Goal: Task Accomplishment & Management: Use online tool/utility

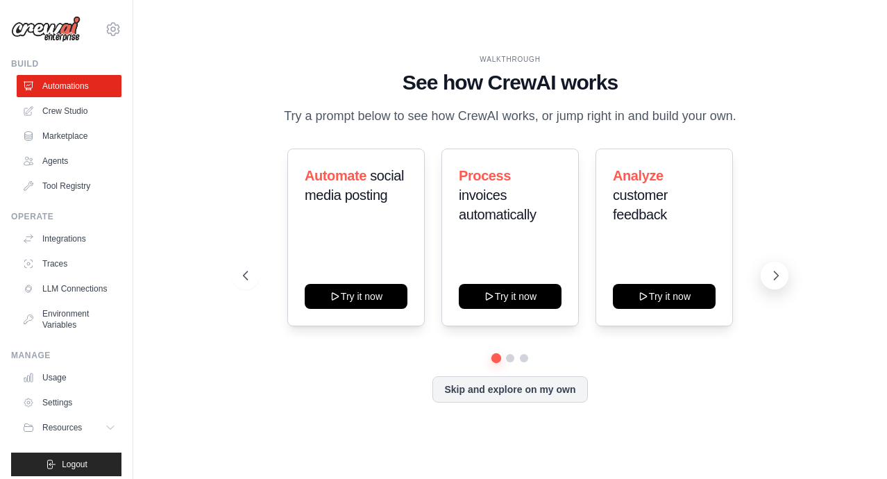
click at [776, 283] on icon at bounding box center [776, 276] width 14 height 14
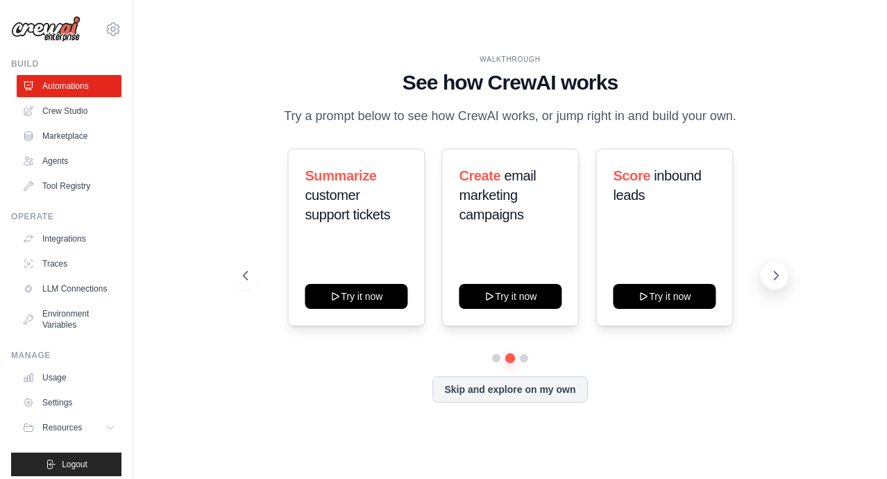
click at [776, 283] on icon at bounding box center [776, 276] width 14 height 14
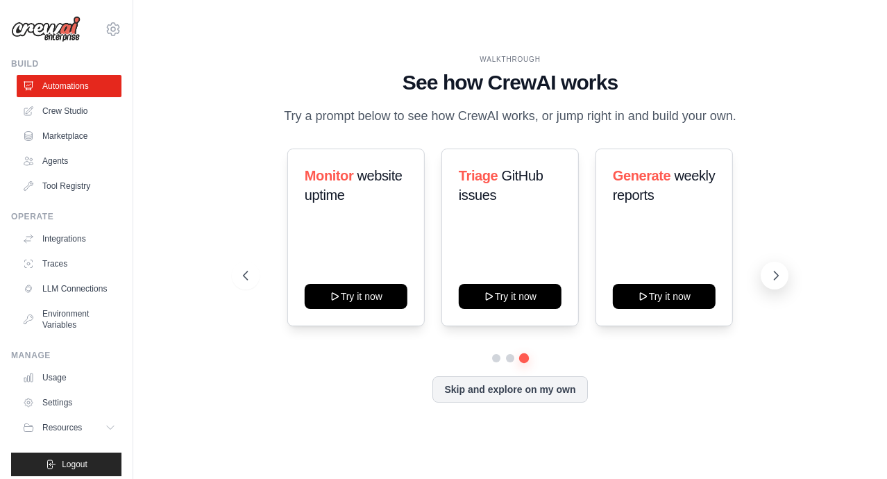
click at [776, 283] on icon at bounding box center [776, 276] width 14 height 14
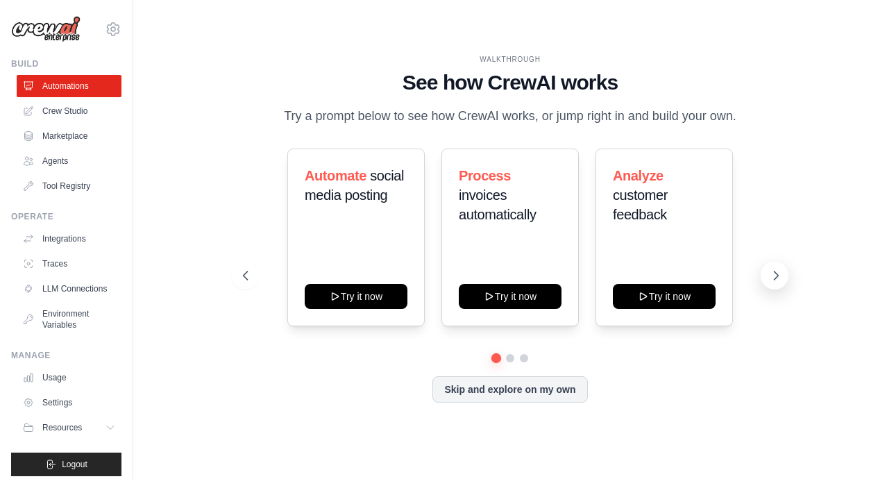
click at [776, 283] on icon at bounding box center [776, 276] width 14 height 14
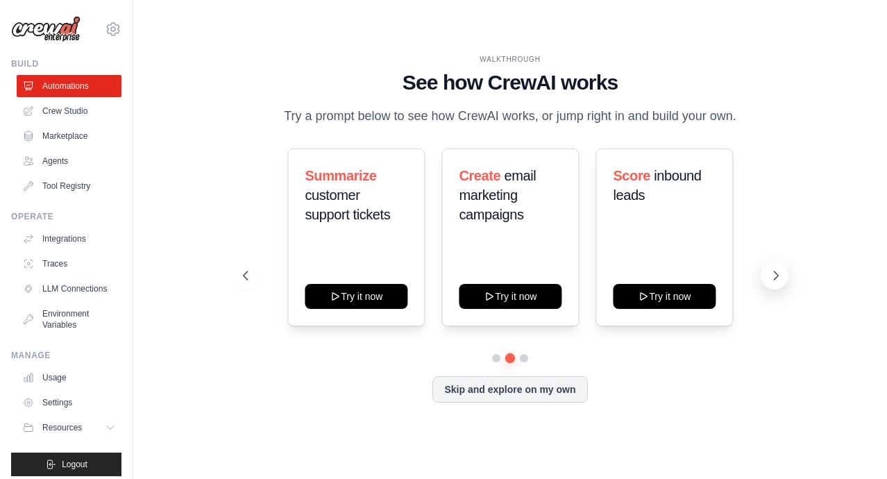
click at [776, 283] on icon at bounding box center [776, 276] width 14 height 14
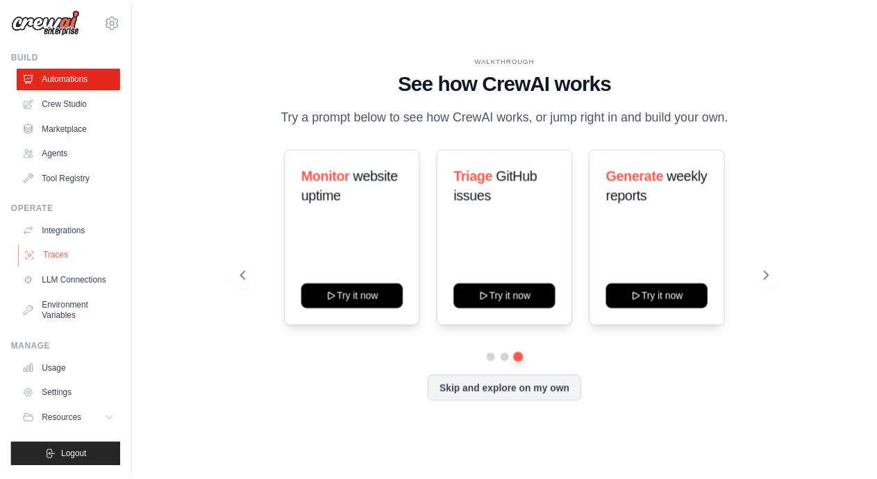
scroll to position [19, 0]
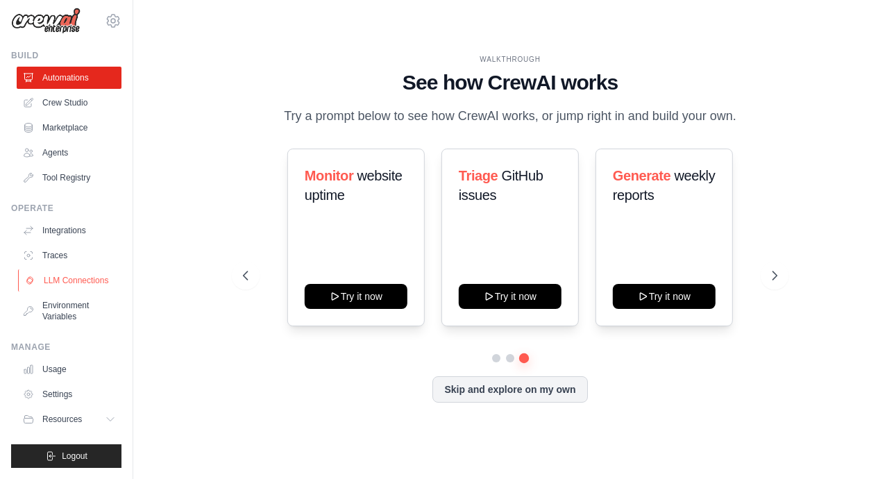
click at [69, 276] on link "LLM Connections" at bounding box center [70, 280] width 105 height 22
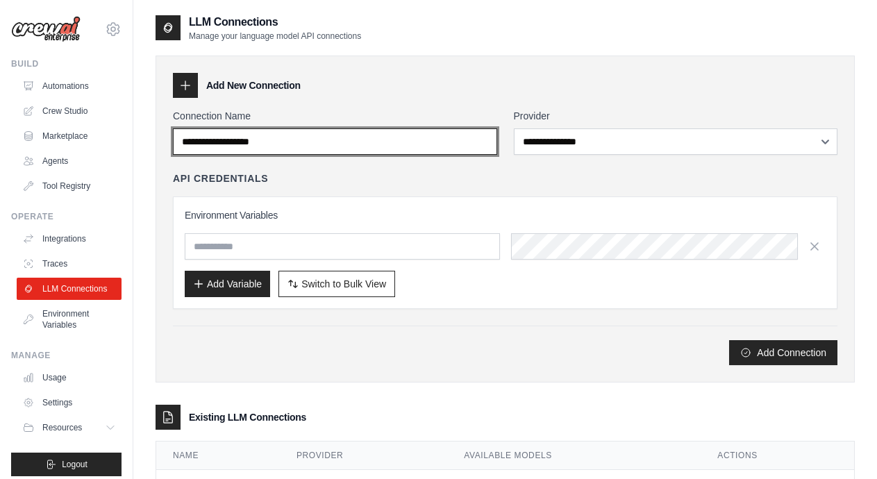
click at [306, 144] on input "Connection Name" at bounding box center [335, 141] width 324 height 26
click at [305, 153] on input "Connection Name" at bounding box center [335, 141] width 324 height 26
click at [319, 150] on input "Connection Name" at bounding box center [335, 141] width 324 height 26
click at [243, 145] on input "Connection Name" at bounding box center [335, 141] width 324 height 26
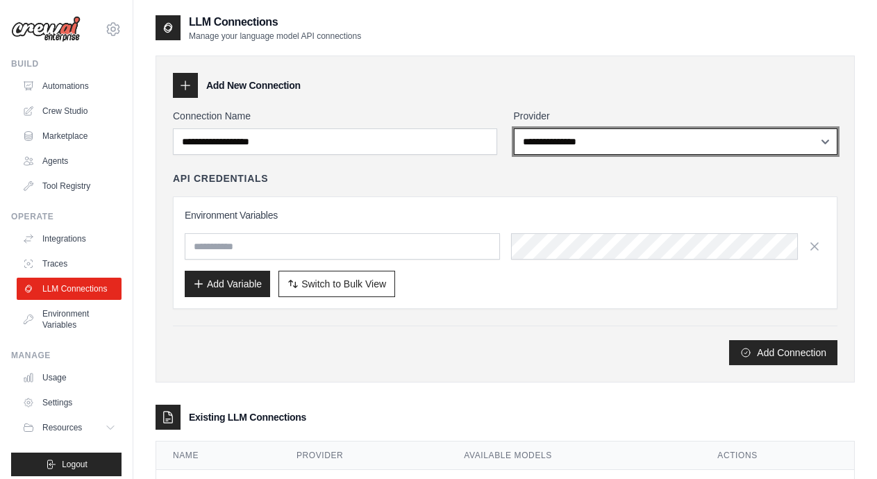
click at [627, 140] on select "**********" at bounding box center [676, 141] width 324 height 26
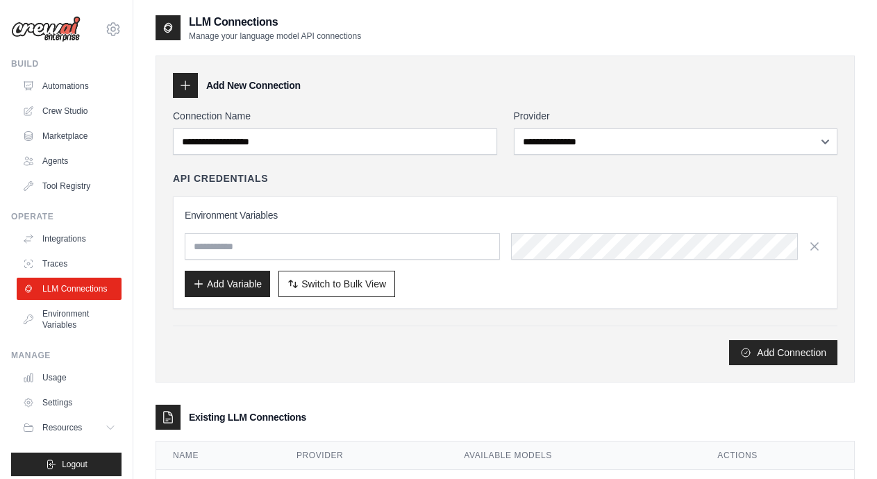
click at [197, 86] on div at bounding box center [185, 85] width 25 height 25
click at [180, 86] on icon at bounding box center [185, 85] width 14 height 14
click at [196, 77] on div at bounding box center [185, 85] width 25 height 25
click at [187, 84] on icon at bounding box center [185, 85] width 14 height 14
click at [176, 49] on div "**********" at bounding box center [505, 274] width 699 height 465
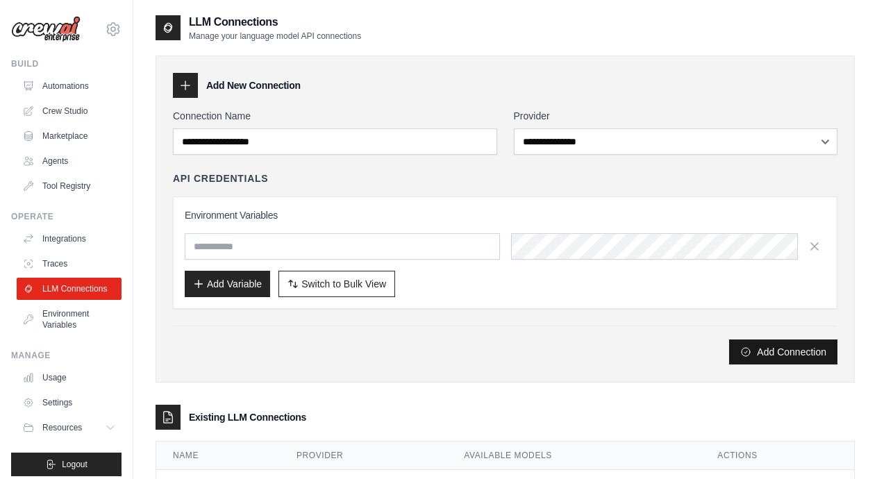
click at [751, 358] on button "Add Connection" at bounding box center [783, 352] width 108 height 25
click at [196, 81] on div at bounding box center [185, 85] width 25 height 25
click at [197, 81] on div at bounding box center [185, 85] width 25 height 25
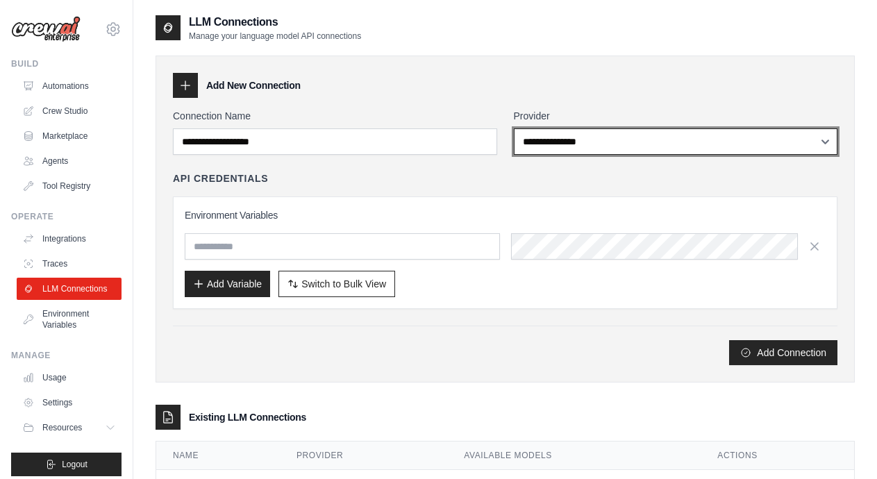
click at [662, 144] on select "**********" at bounding box center [676, 141] width 324 height 26
click at [809, 144] on select "**********" at bounding box center [676, 141] width 324 height 26
click at [612, 143] on select "**********" at bounding box center [676, 141] width 324 height 26
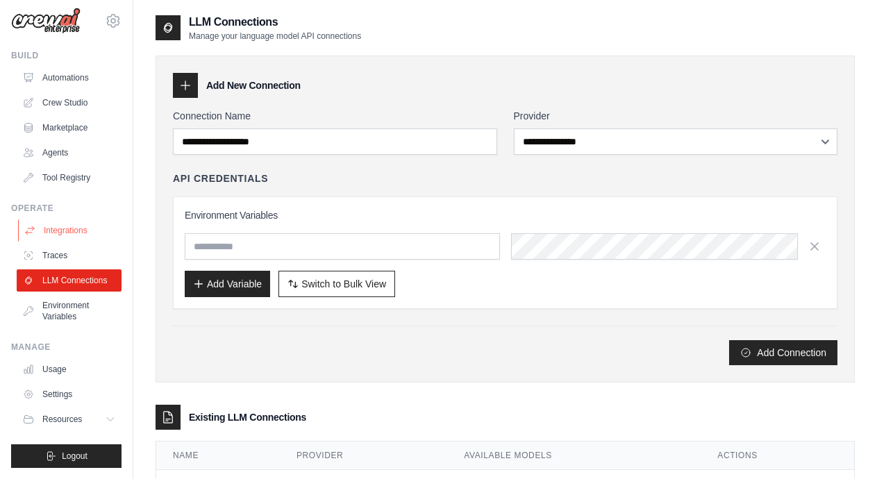
scroll to position [19, 0]
click at [80, 219] on link "Integrations" at bounding box center [70, 230] width 105 height 22
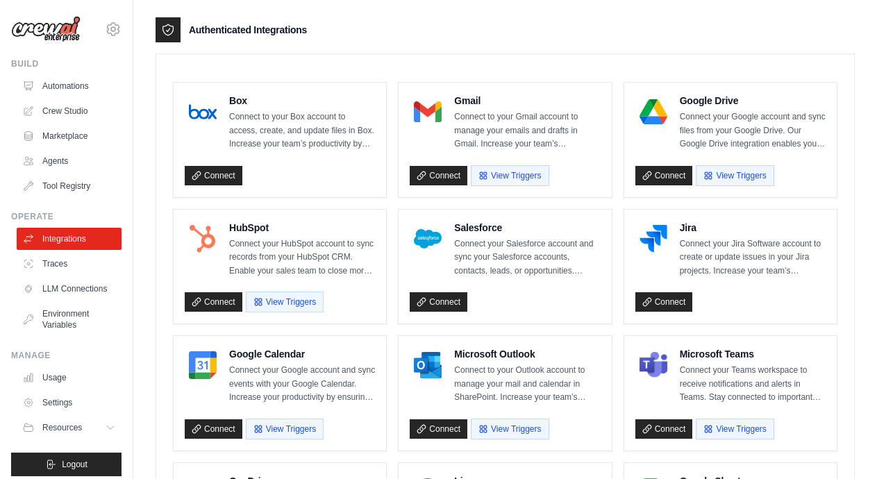
scroll to position [347, 0]
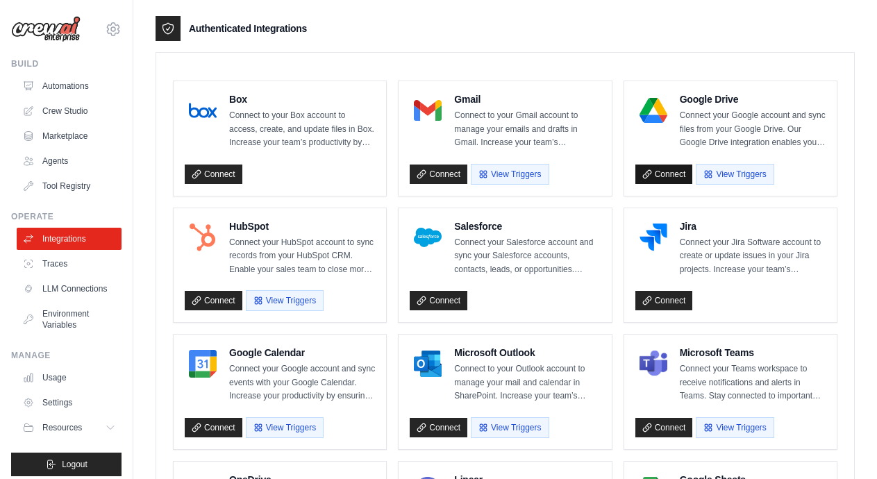
click at [654, 168] on link "Connect" at bounding box center [664, 174] width 58 height 19
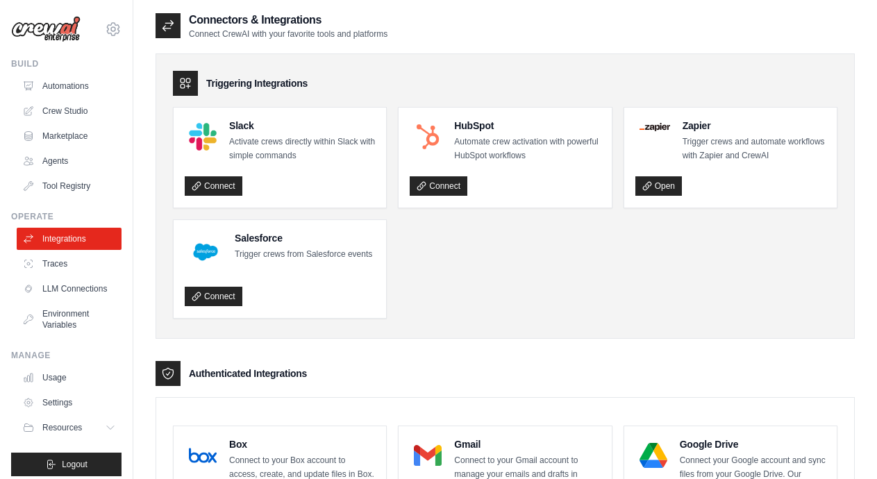
scroll to position [0, 0]
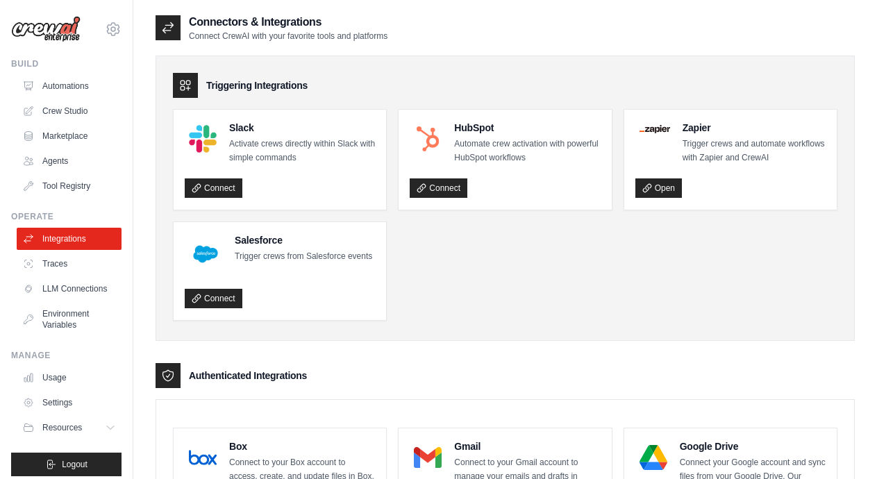
click at [162, 29] on icon at bounding box center [168, 28] width 14 height 14
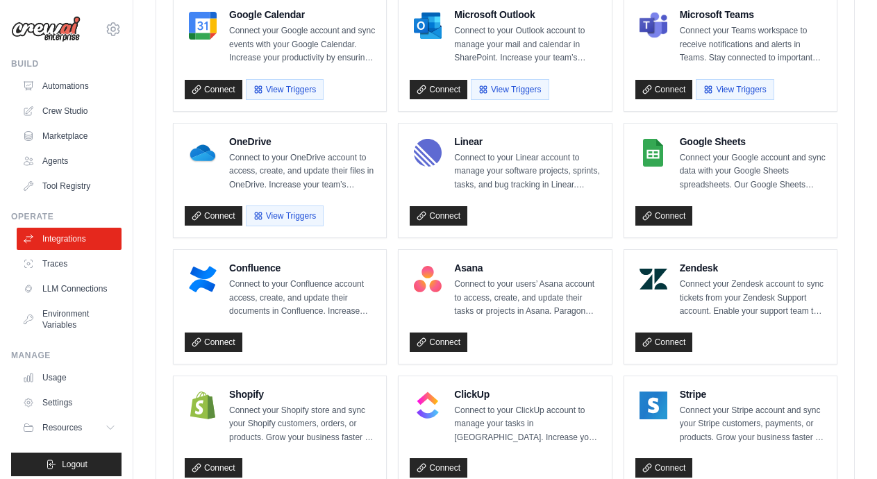
scroll to position [764, 0]
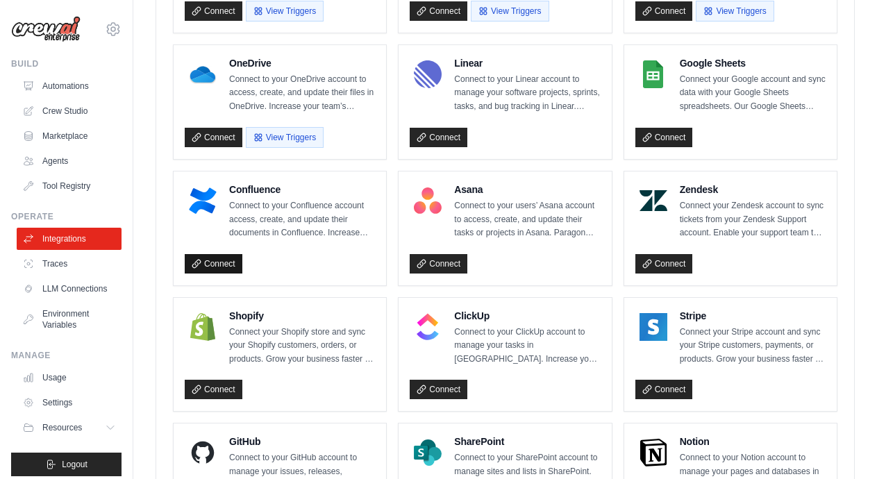
click at [240, 267] on link "Connect" at bounding box center [214, 263] width 58 height 19
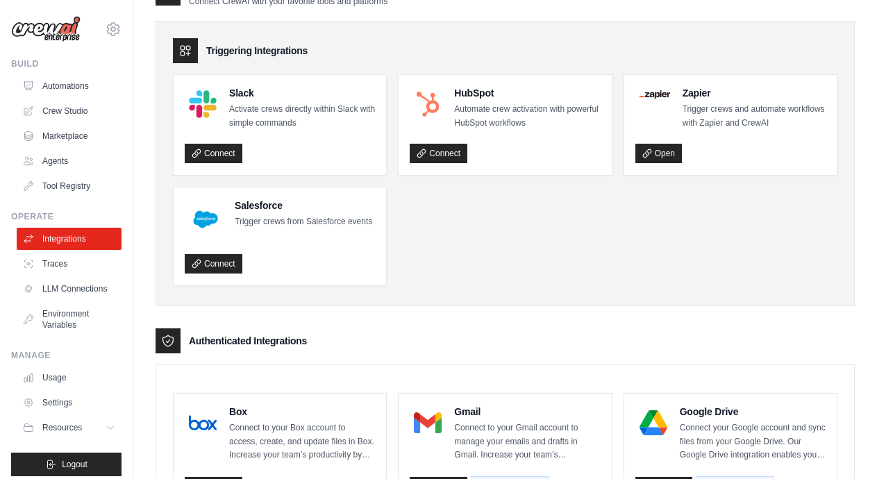
scroll to position [0, 0]
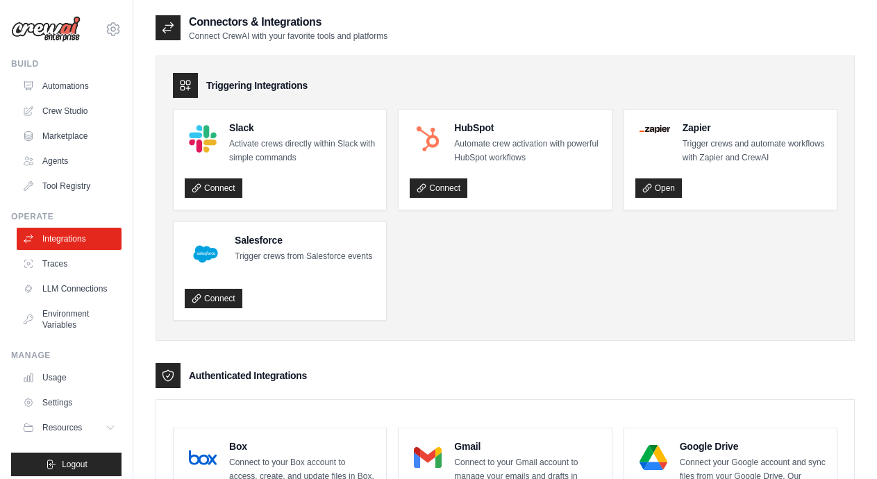
click at [170, 36] on div at bounding box center [168, 27] width 25 height 25
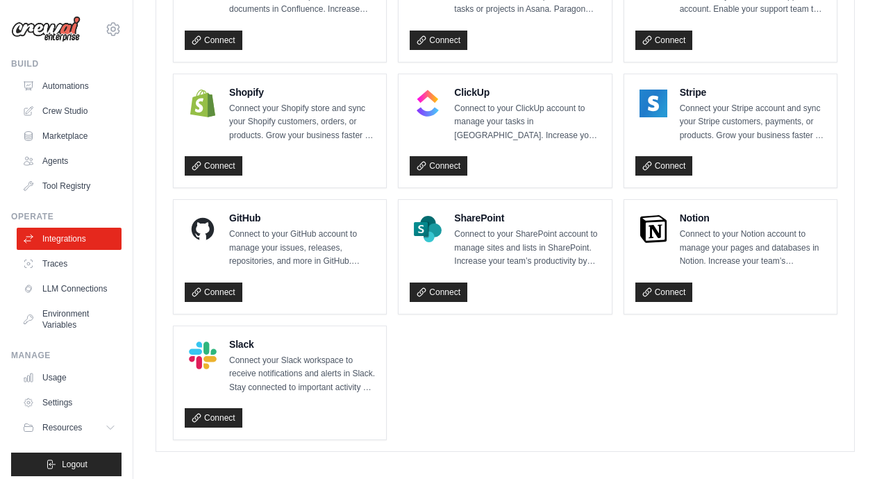
scroll to position [786, 0]
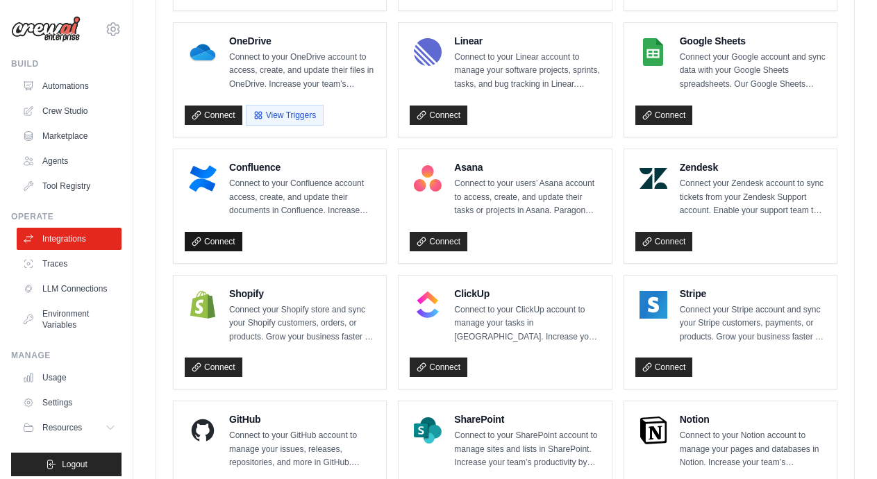
click at [215, 238] on link "Connect" at bounding box center [214, 241] width 58 height 19
click at [226, 237] on link "Connect" at bounding box center [214, 241] width 58 height 19
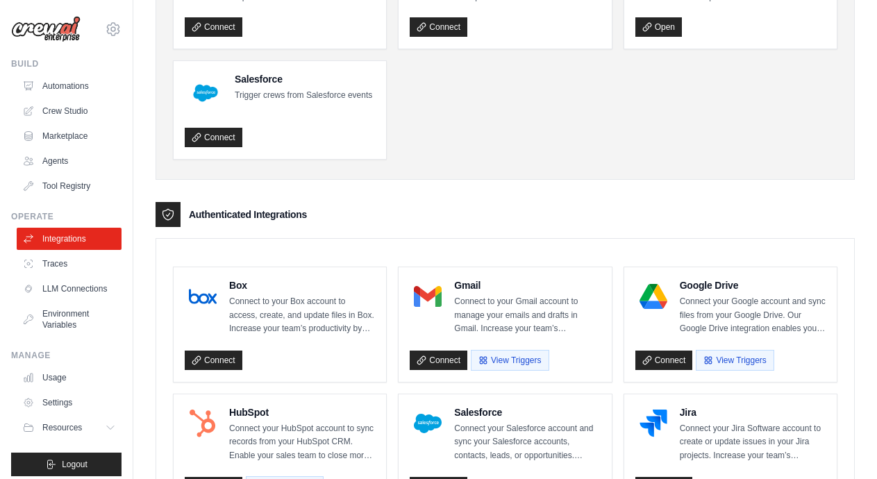
scroll to position [300, 0]
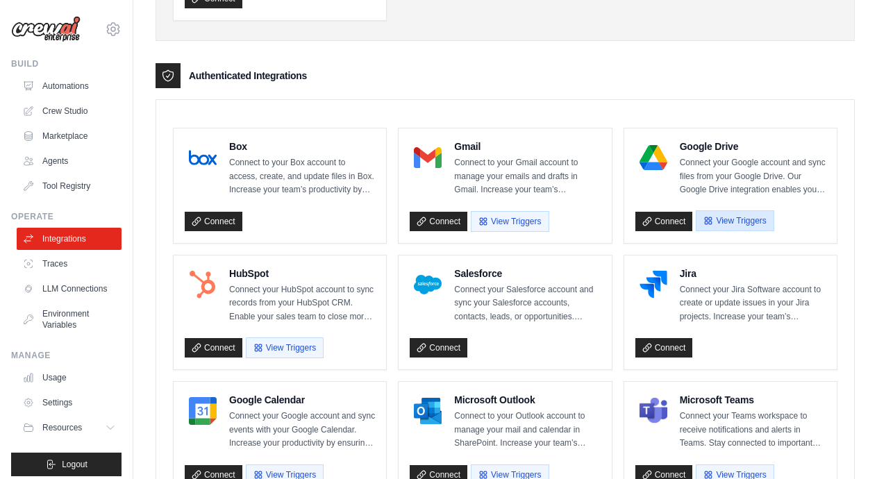
click at [721, 226] on button "View Triggers" at bounding box center [735, 220] width 78 height 21
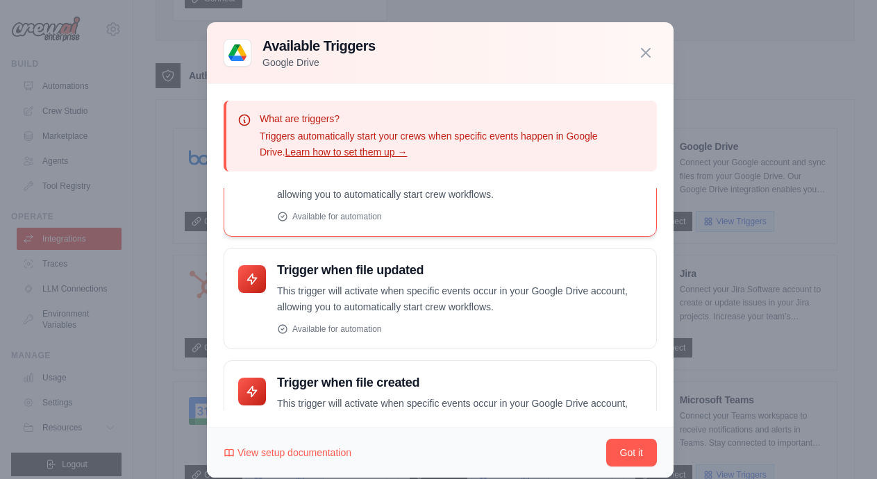
scroll to position [0, 0]
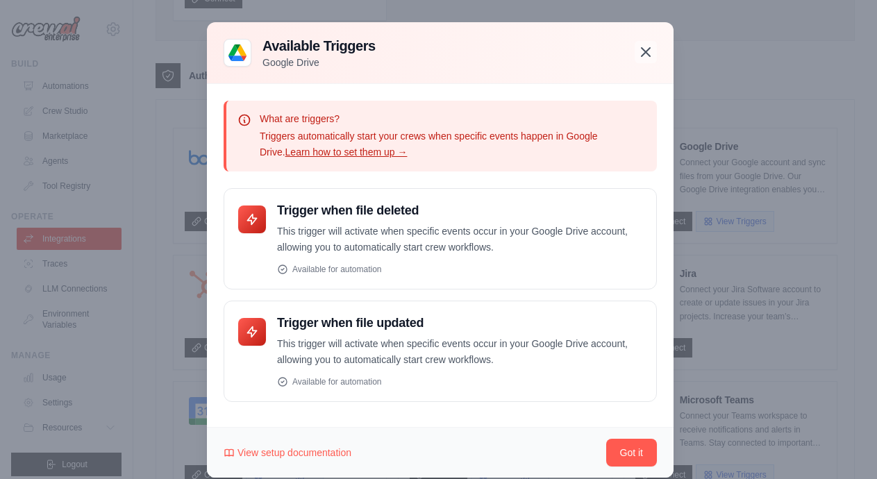
click at [639, 44] on icon "button" at bounding box center [645, 52] width 17 height 17
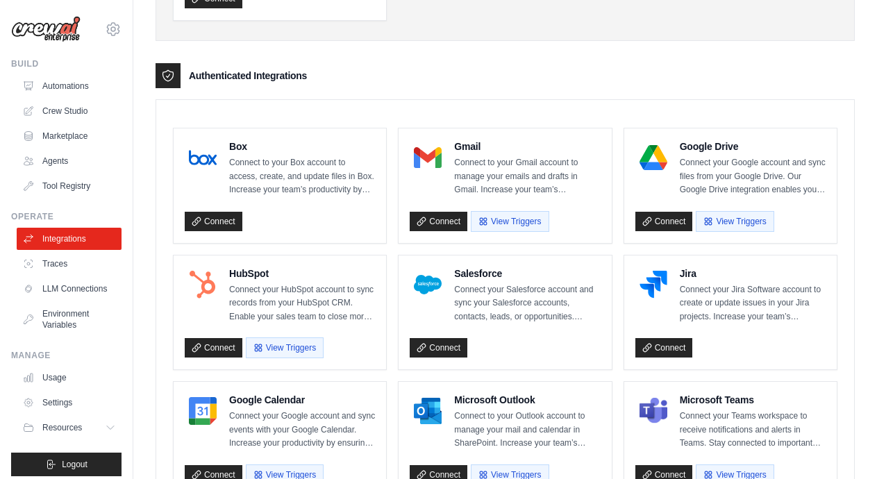
click at [450, 63] on div "Triggering Integrations Slack Activate crews directly within Slack with simple …" at bounding box center [505, 441] width 699 height 1398
click at [62, 112] on link "Crew Studio" at bounding box center [70, 111] width 105 height 22
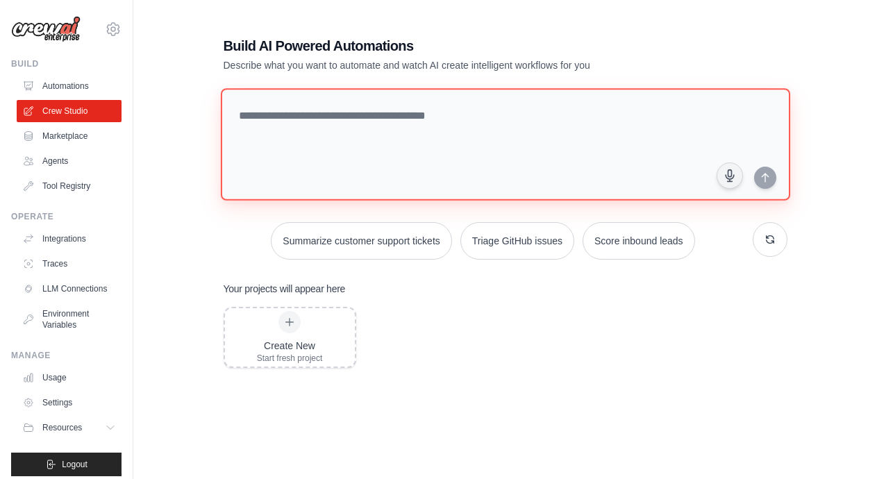
click at [502, 127] on textarea at bounding box center [504, 144] width 569 height 112
type textarea "**********"
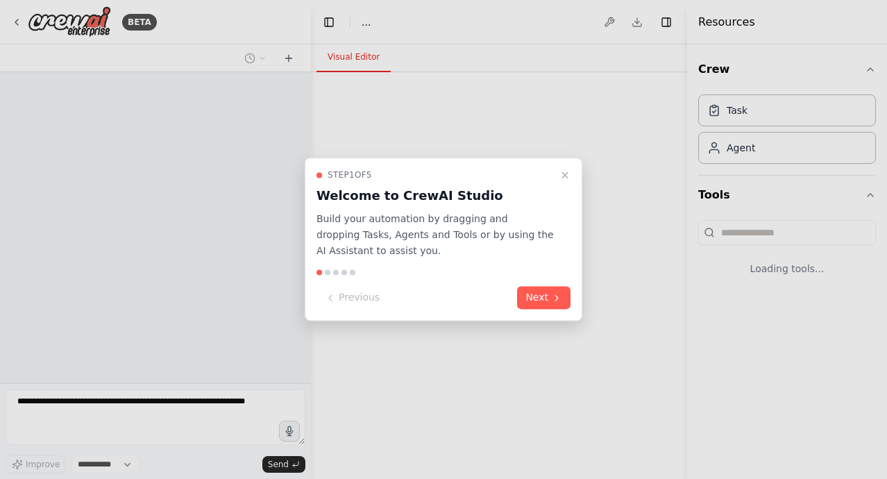
select select "****"
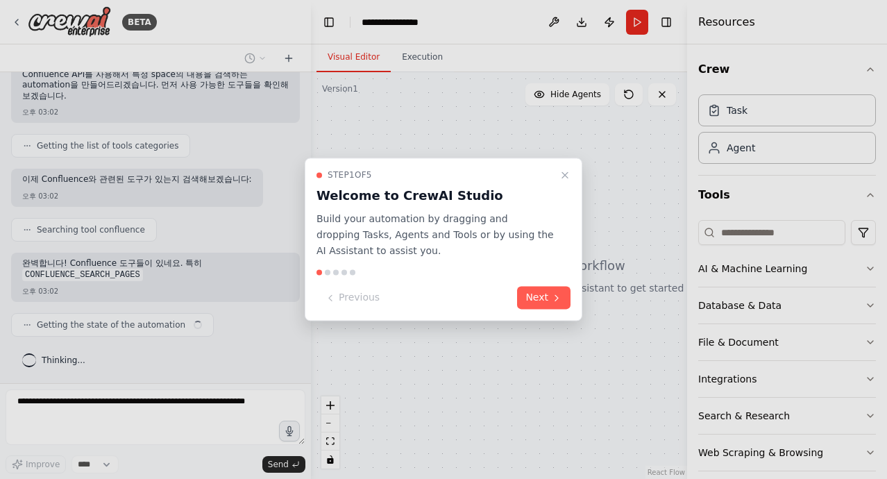
scroll to position [104, 0]
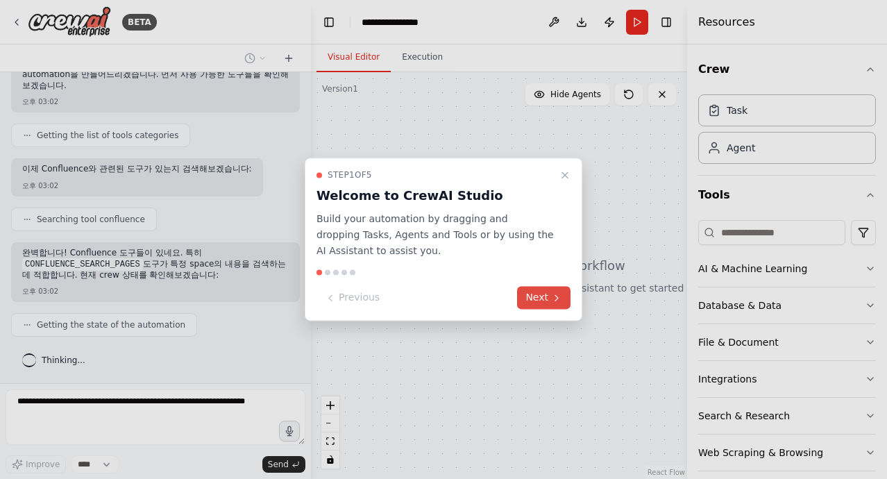
click at [541, 303] on button "Next" at bounding box center [543, 298] width 53 height 23
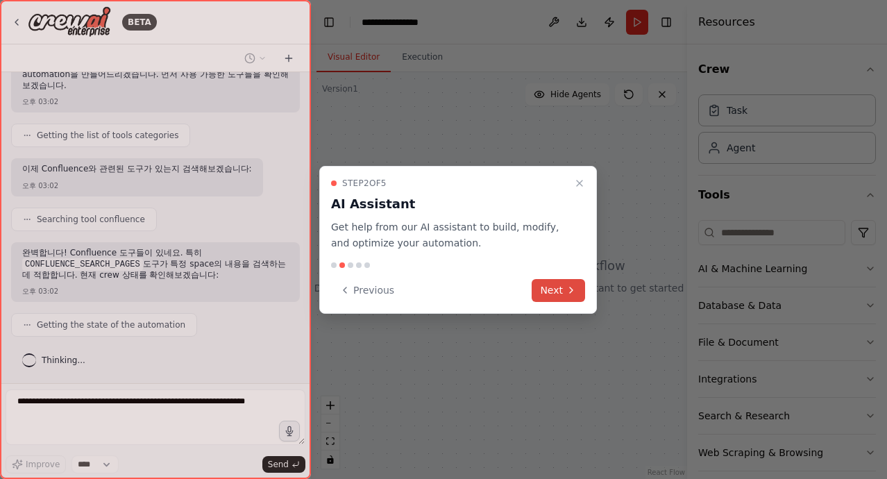
click at [553, 290] on button "Next" at bounding box center [558, 290] width 53 height 23
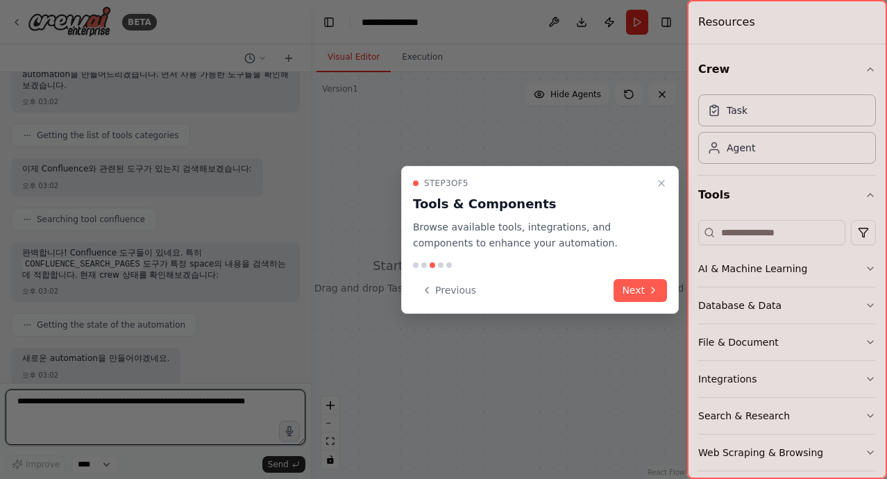
scroll to position [210, 0]
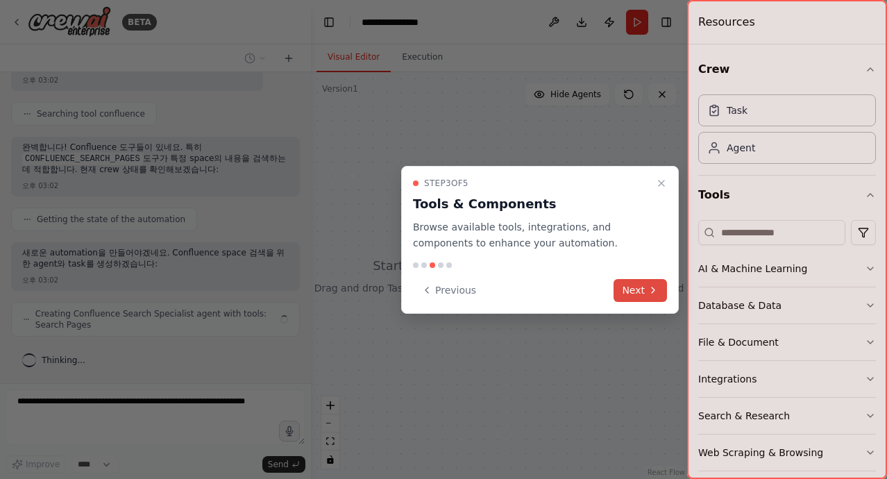
click at [620, 285] on button "Next" at bounding box center [640, 290] width 53 height 23
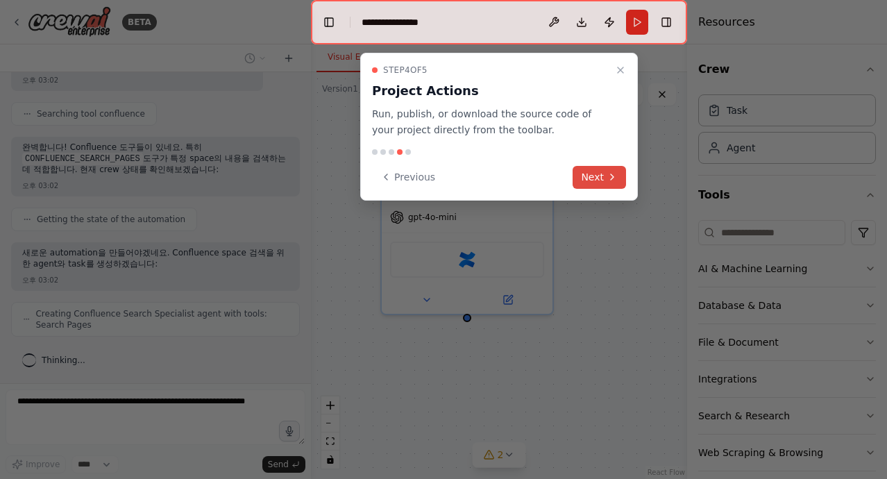
click at [602, 166] on button "Next" at bounding box center [599, 177] width 53 height 23
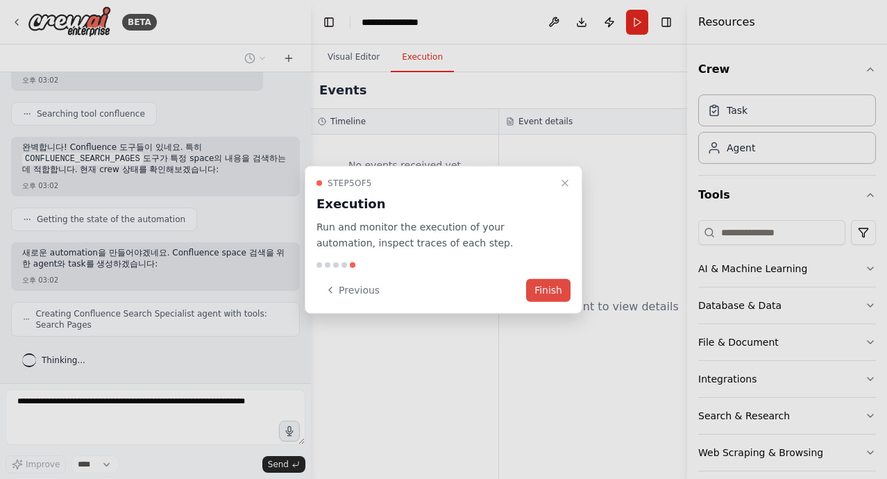
click at [543, 290] on button "Finish" at bounding box center [548, 289] width 44 height 23
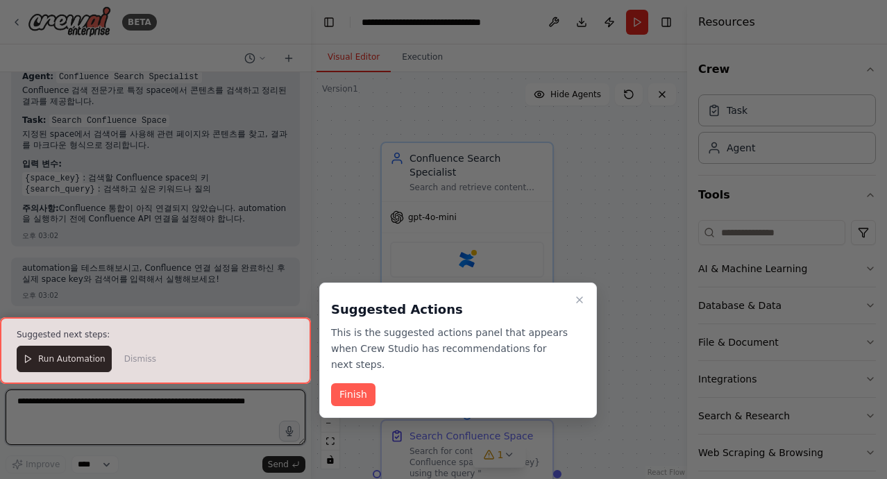
scroll to position [790, 0]
click at [360, 389] on button "Finish" at bounding box center [353, 394] width 44 height 23
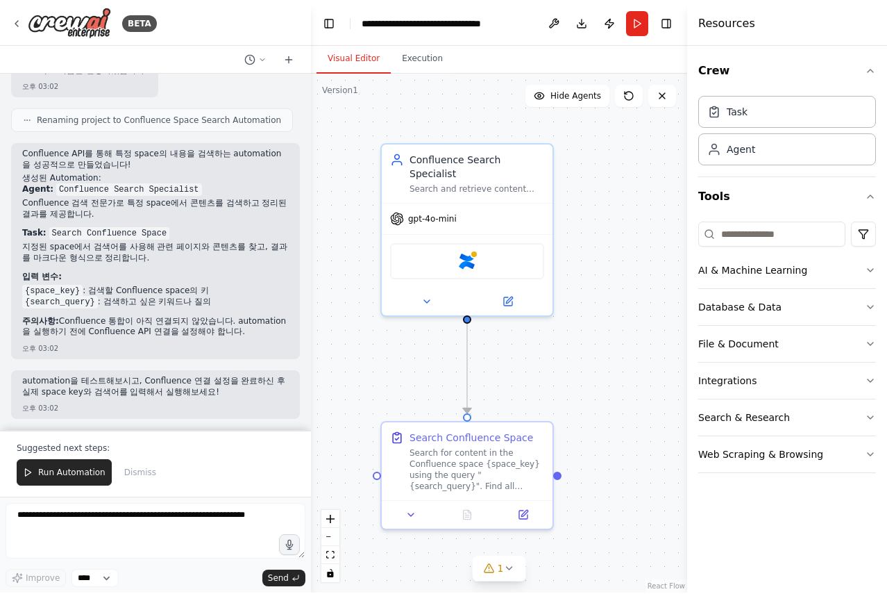
scroll to position [675, 0]
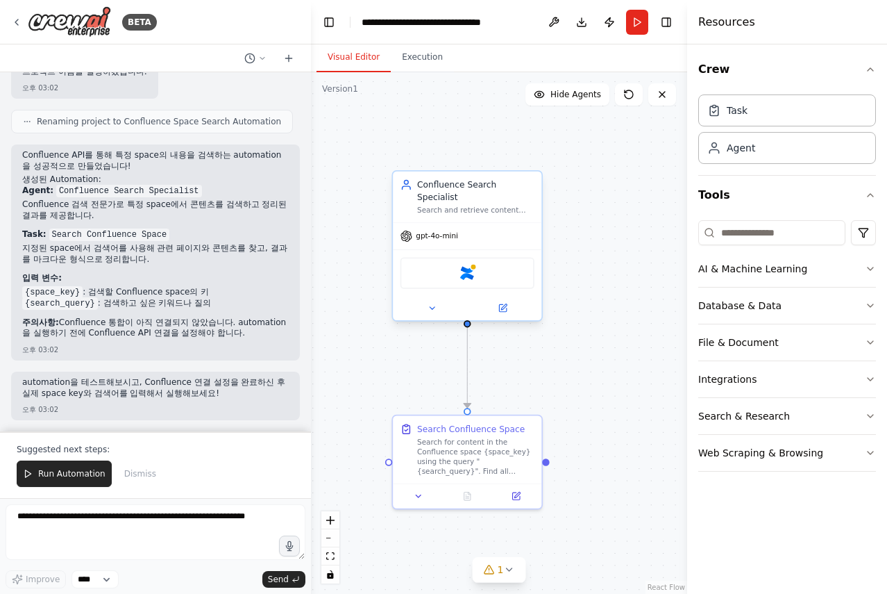
click at [477, 206] on div "Search and retrieve content from Confluence spaces based on {search_query} in {…" at bounding box center [475, 211] width 117 height 10
click at [85, 472] on span "Run Automation" at bounding box center [71, 473] width 67 height 11
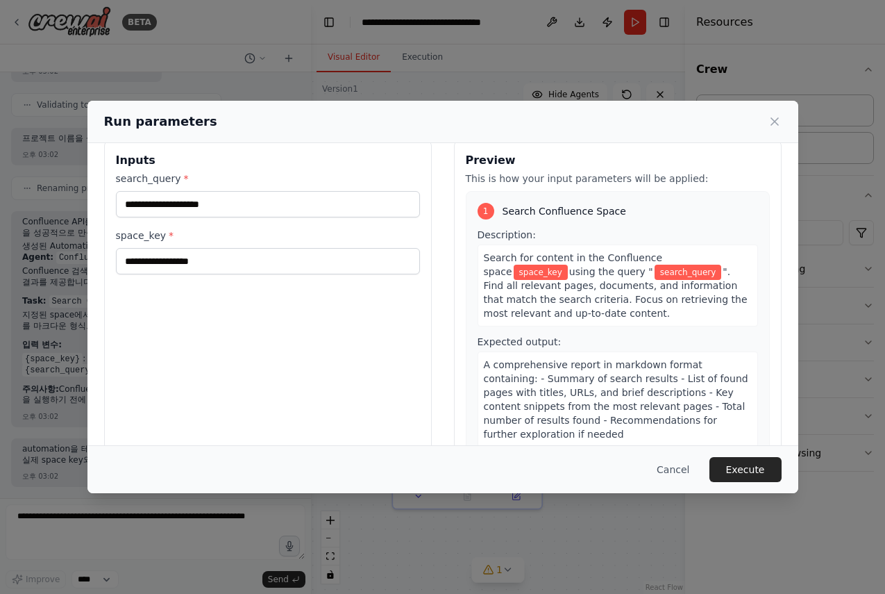
scroll to position [48, 0]
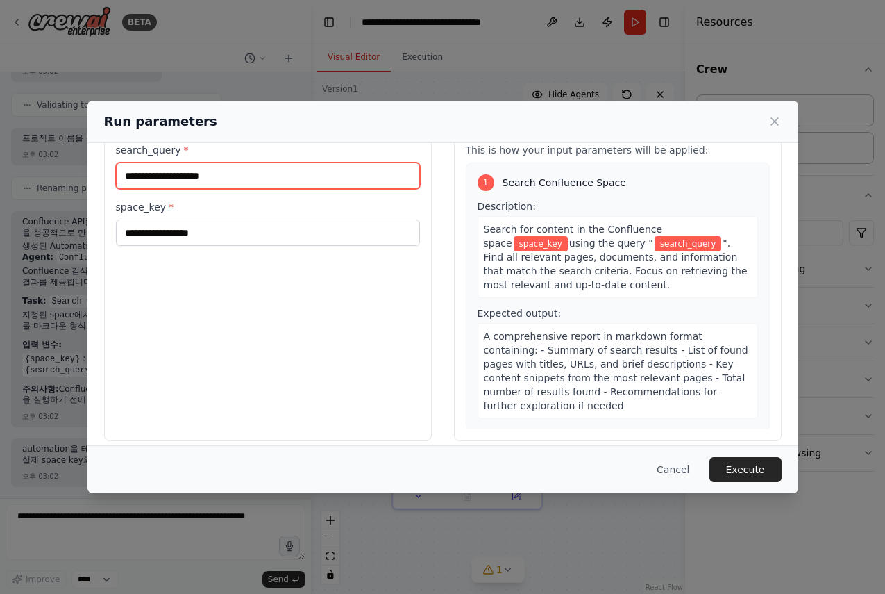
click at [290, 177] on input "search_query *" at bounding box center [268, 175] width 304 height 26
type input "**"
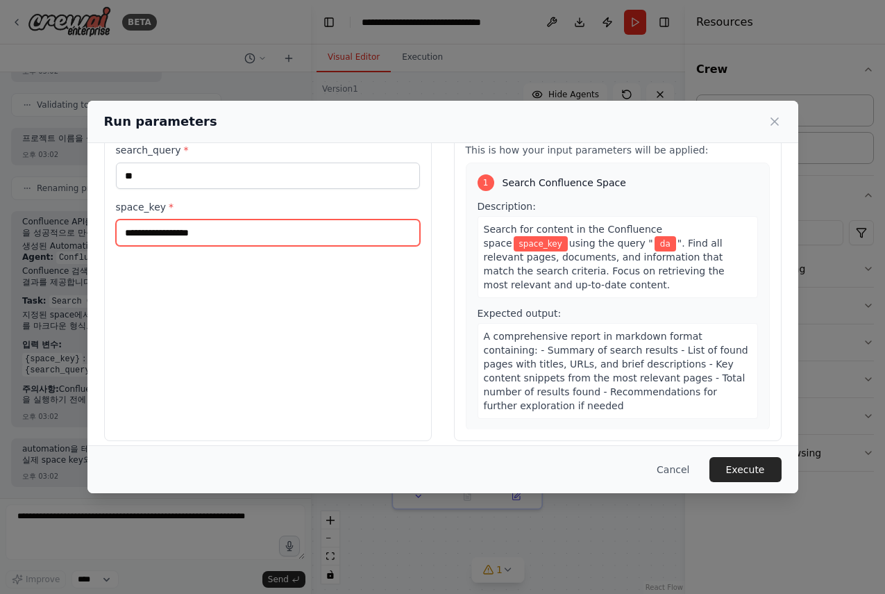
click at [267, 238] on input "space_key *" at bounding box center [268, 232] width 304 height 26
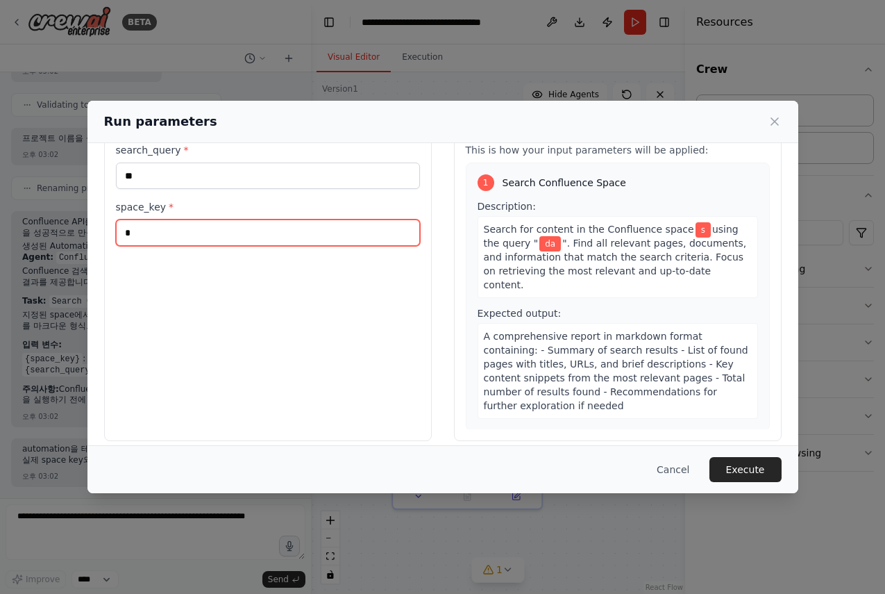
scroll to position [35, 0]
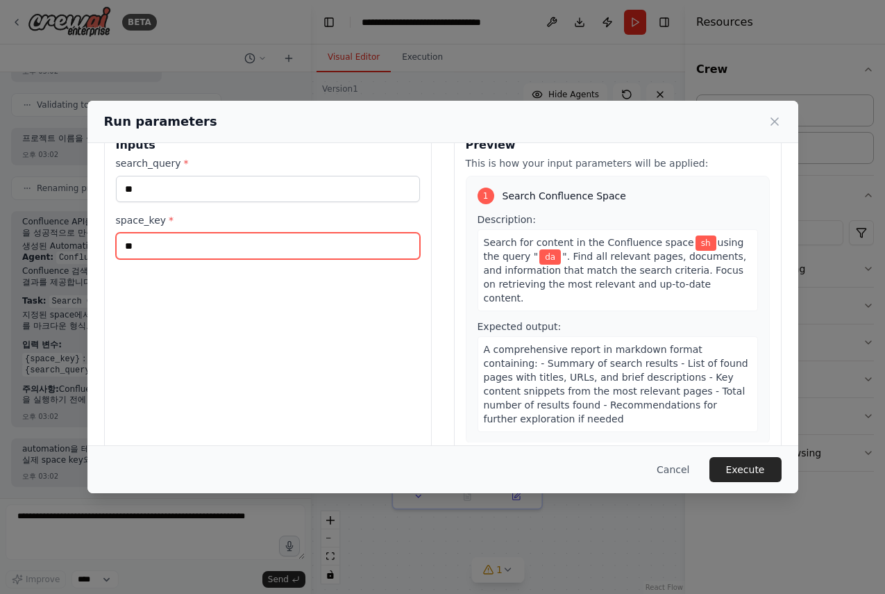
type input "*"
type input "**"
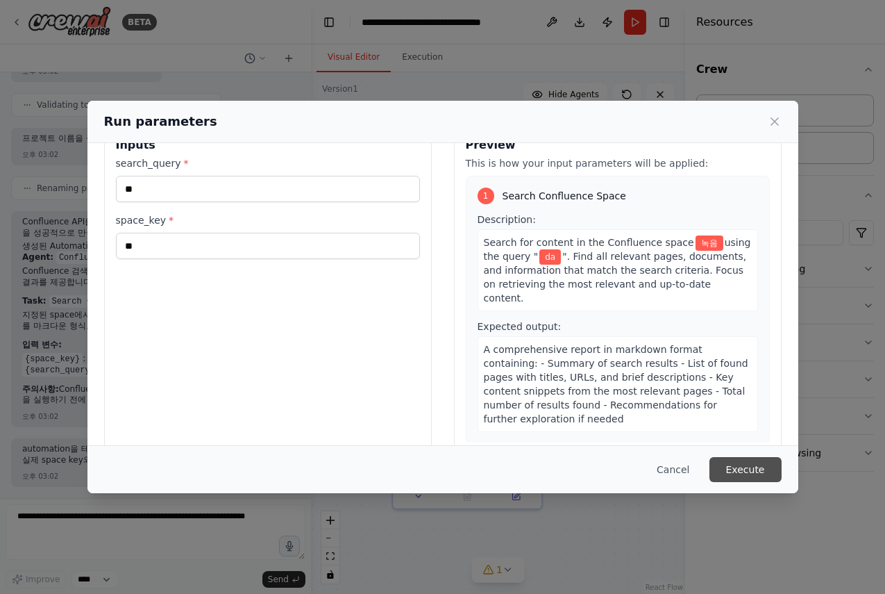
click at [747, 468] on button "Execute" at bounding box center [746, 469] width 72 height 25
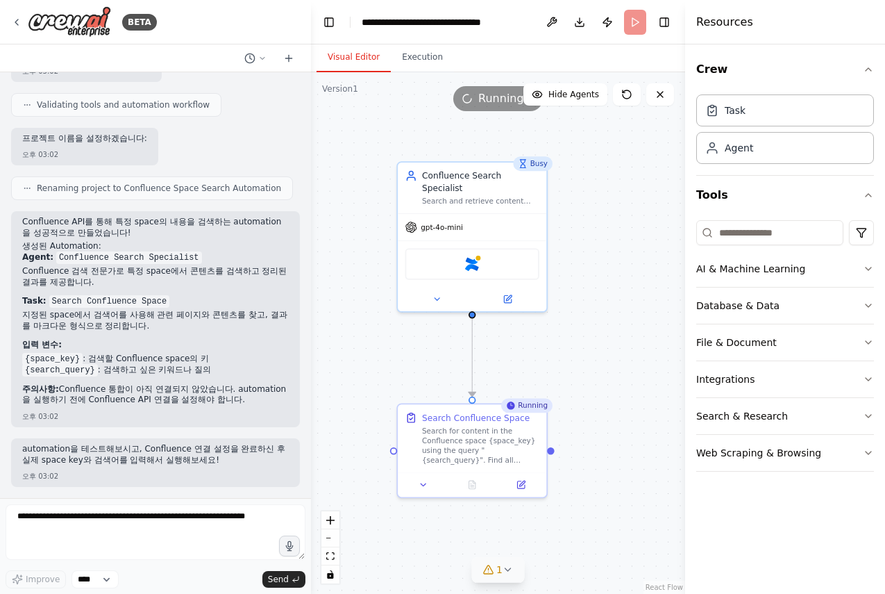
click at [508, 478] on icon at bounding box center [509, 569] width 6 height 3
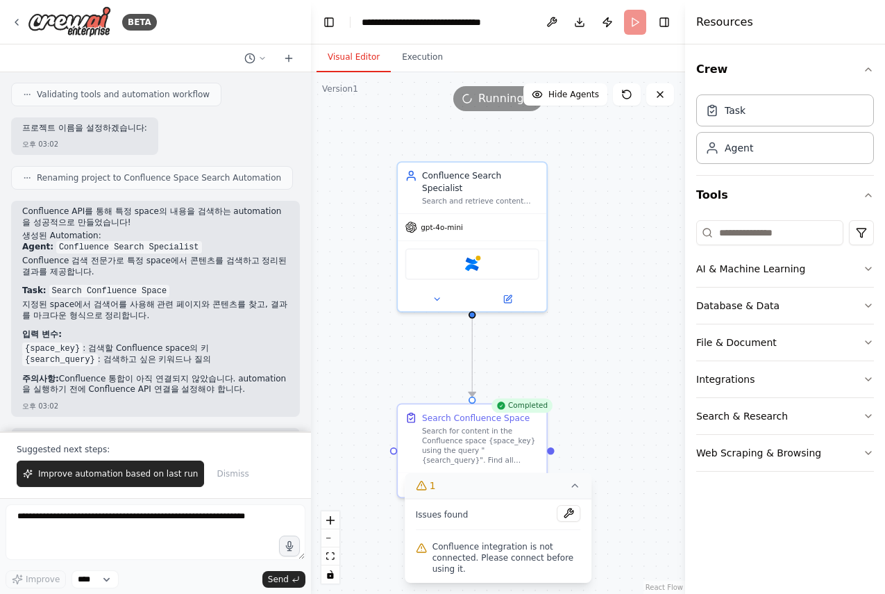
scroll to position [675, 0]
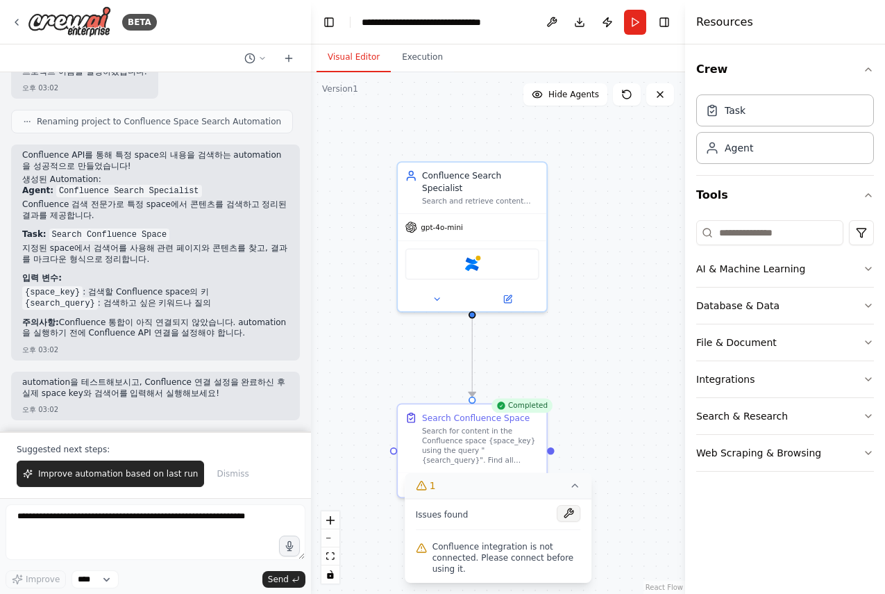
click at [569, 478] on button at bounding box center [569, 513] width 24 height 17
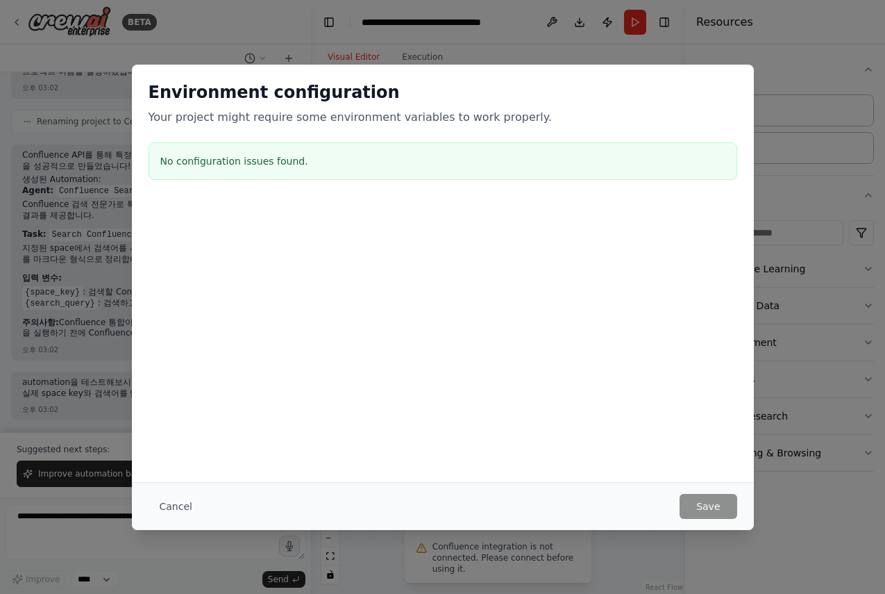
click at [803, 215] on div "Environment configuration Your project might require some environment variables…" at bounding box center [442, 297] width 885 height 594
click at [680, 478] on div "Environment configuration Your project might require some environment variables…" at bounding box center [442, 297] width 885 height 594
click at [100, 478] on div "Environment configuration Your project might require some environment variables…" at bounding box center [442, 297] width 885 height 594
click at [176, 478] on button "Cancel" at bounding box center [176, 506] width 55 height 25
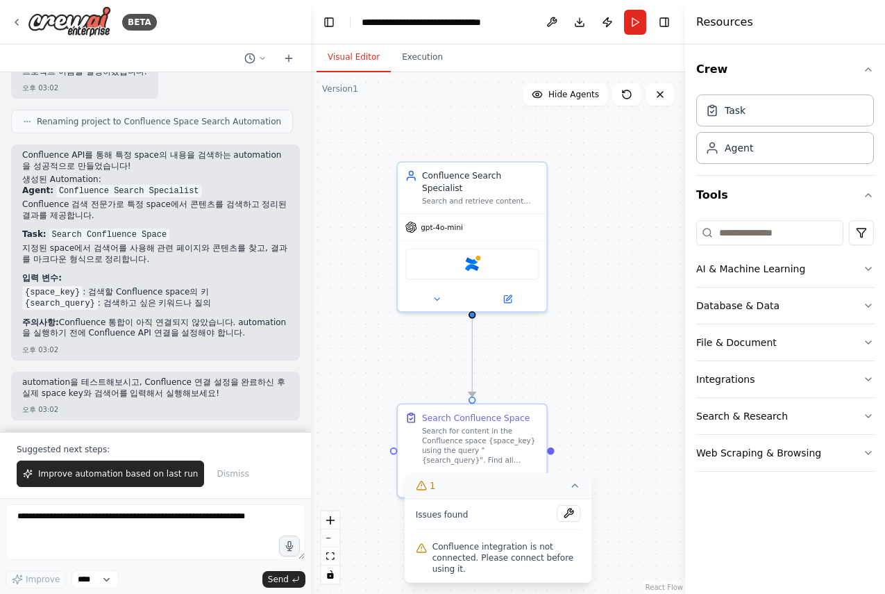
click at [571, 478] on icon at bounding box center [574, 485] width 11 height 11
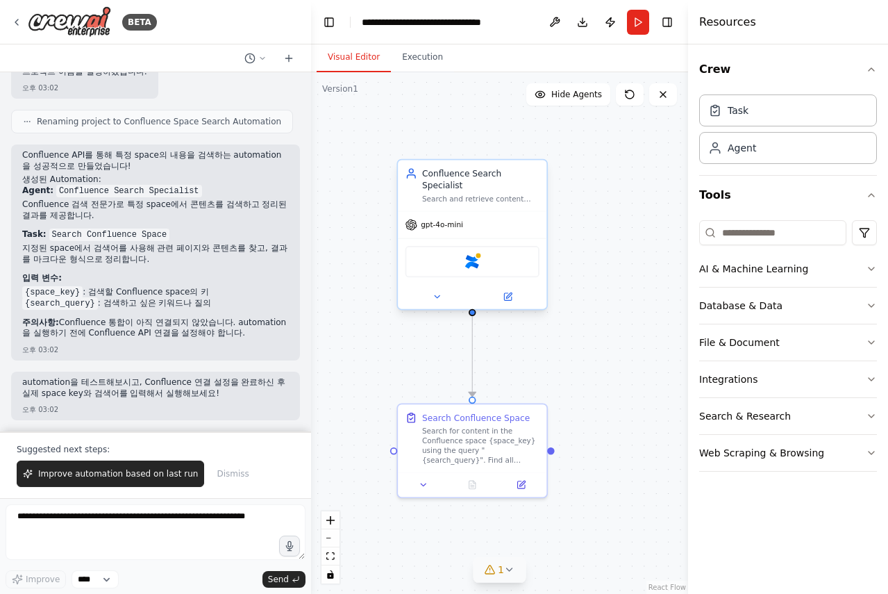
click at [444, 258] on div "Confluence" at bounding box center [473, 261] width 134 height 31
click at [496, 252] on div "Confluence" at bounding box center [473, 261] width 134 height 31
click at [510, 293] on icon at bounding box center [507, 296] width 7 height 7
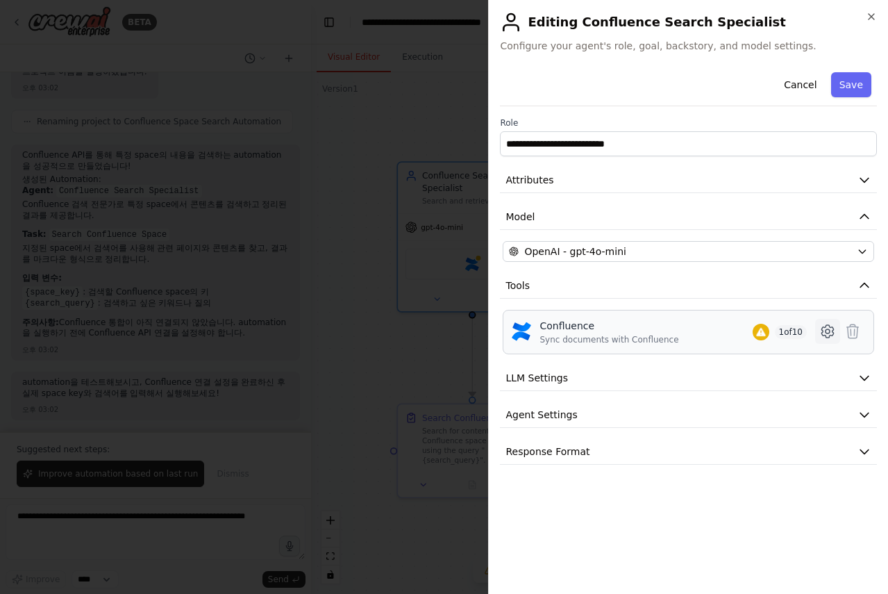
click at [833, 324] on icon at bounding box center [827, 331] width 17 height 17
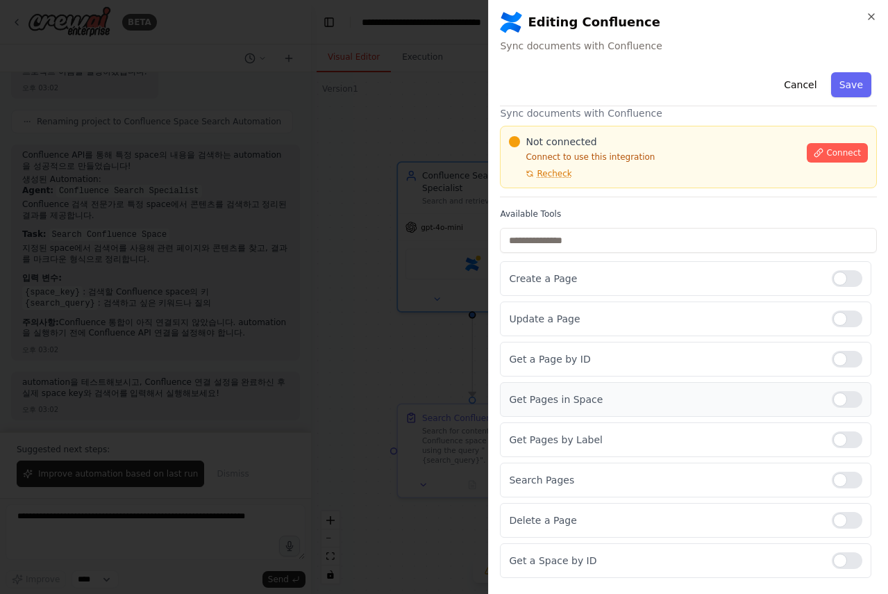
scroll to position [0, 0]
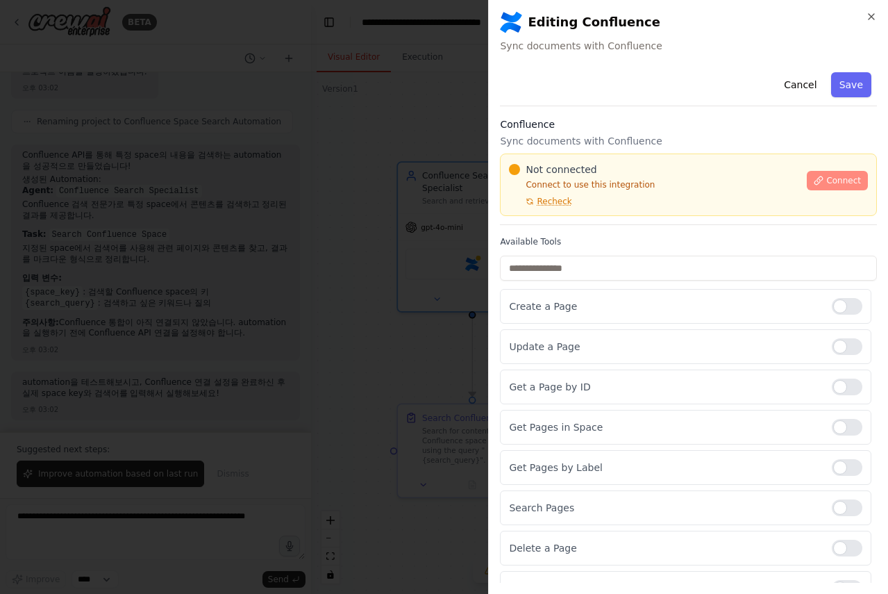
click at [826, 185] on span "Connect" at bounding box center [843, 180] width 35 height 11
click at [826, 178] on span "Connect" at bounding box center [843, 180] width 35 height 11
click at [337, 240] on div at bounding box center [444, 297] width 888 height 594
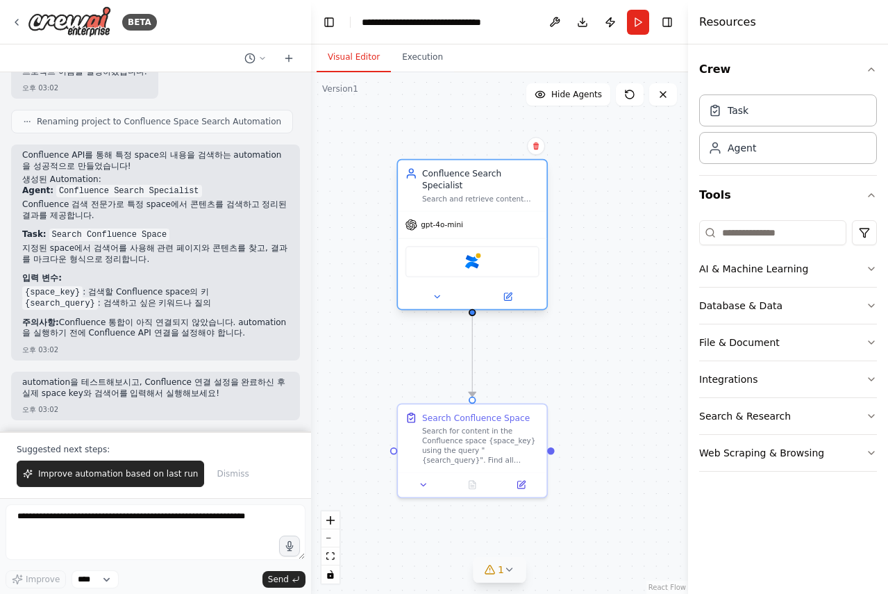
click at [487, 260] on div "Confluence" at bounding box center [473, 261] width 134 height 31
click at [470, 254] on img at bounding box center [472, 261] width 15 height 15
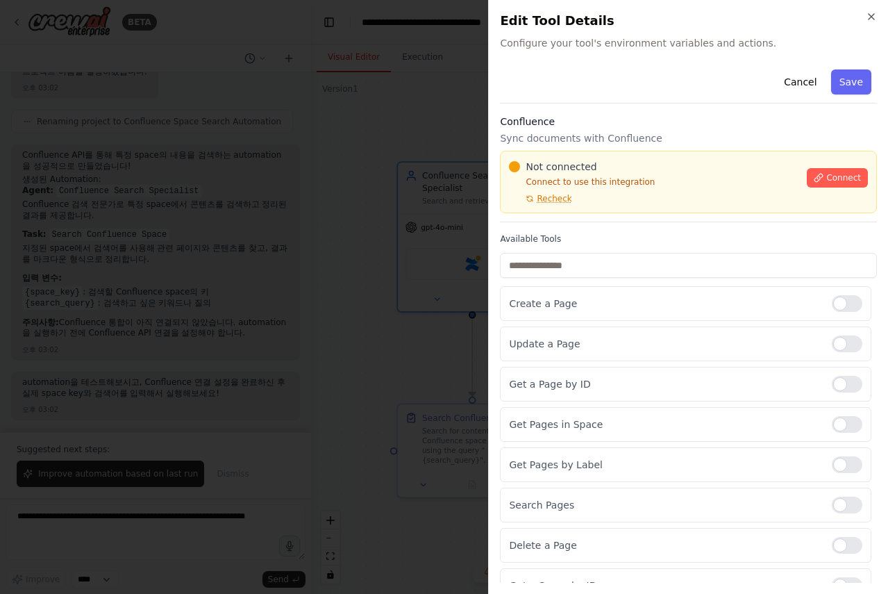
click at [391, 331] on div at bounding box center [444, 297] width 888 height 594
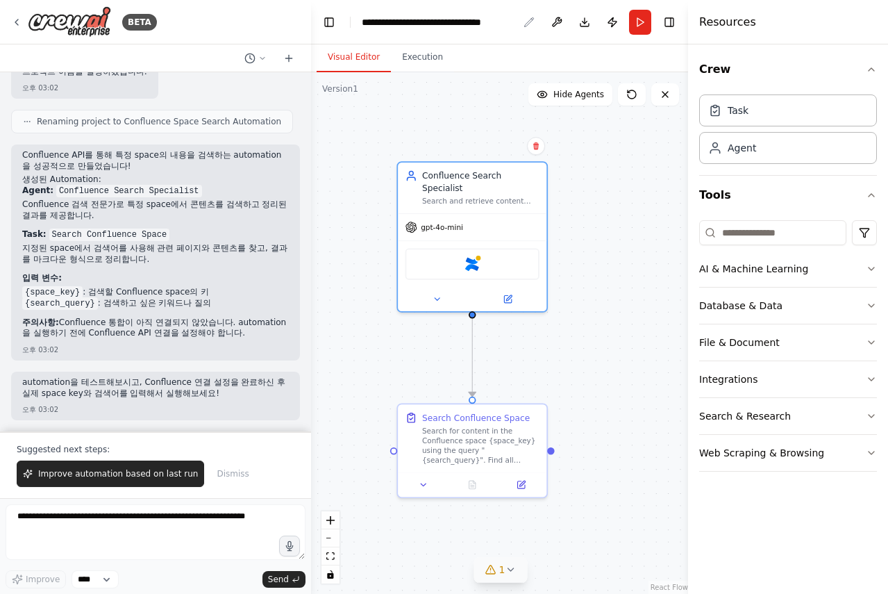
click at [469, 19] on div "**********" at bounding box center [440, 22] width 156 height 14
drag, startPoint x: 362, startPoint y: 22, endPoint x: 568, endPoint y: 26, distance: 206.3
click at [568, 26] on header "**********" at bounding box center [499, 22] width 377 height 44
click at [431, 24] on div "**********" at bounding box center [445, 22] width 167 height 14
click at [329, 22] on button "Toggle Left Sidebar" at bounding box center [328, 21] width 19 height 19
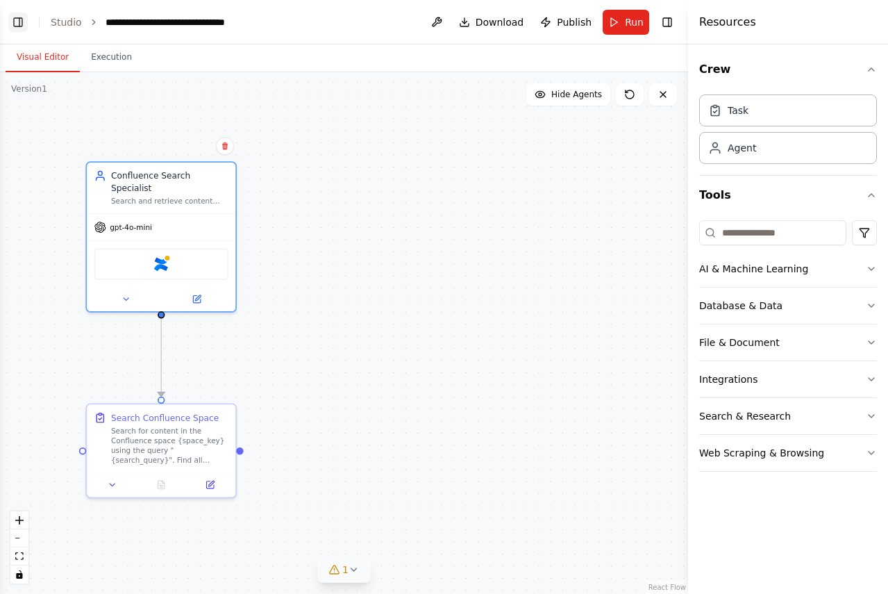
click at [21, 28] on button "Toggle Left Sidebar" at bounding box center [17, 21] width 19 height 19
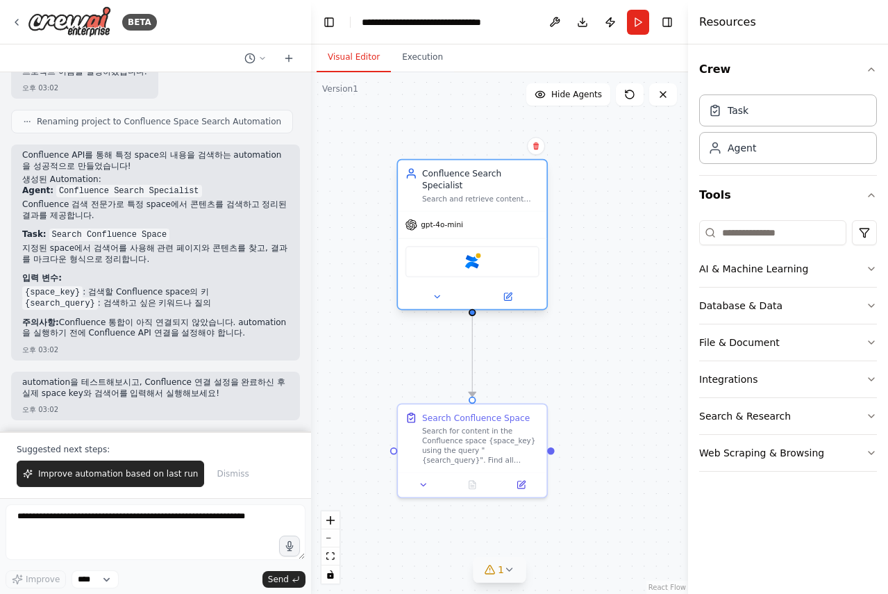
click at [441, 263] on div "Confluence" at bounding box center [473, 261] width 134 height 31
click at [477, 256] on img at bounding box center [472, 261] width 15 height 15
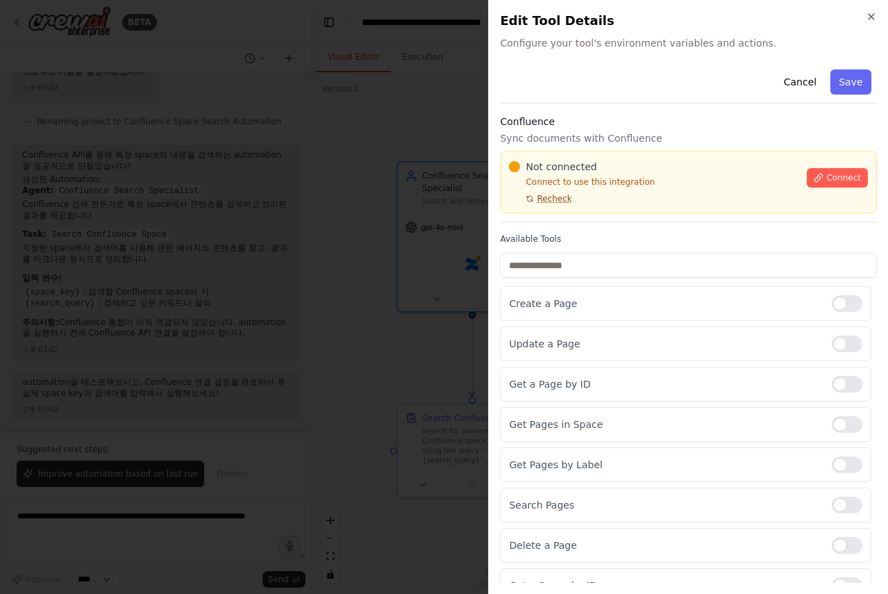
click at [551, 197] on span "Recheck" at bounding box center [554, 198] width 35 height 11
click at [822, 171] on button "Connect" at bounding box center [837, 177] width 61 height 19
click at [593, 180] on p "Connect to use this integration" at bounding box center [654, 181] width 290 height 11
click at [619, 182] on p "Connect to use this integration" at bounding box center [654, 181] width 290 height 11
click at [304, 246] on div at bounding box center [444, 297] width 888 height 594
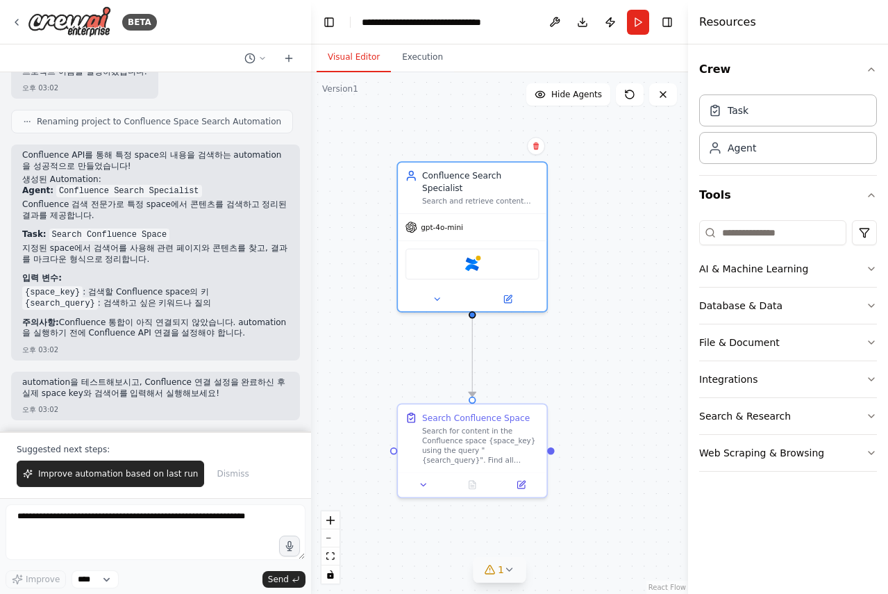
click at [262, 28] on div "BETA" at bounding box center [155, 22] width 311 height 44
click at [330, 25] on button "Toggle Left Sidebar" at bounding box center [328, 21] width 19 height 19
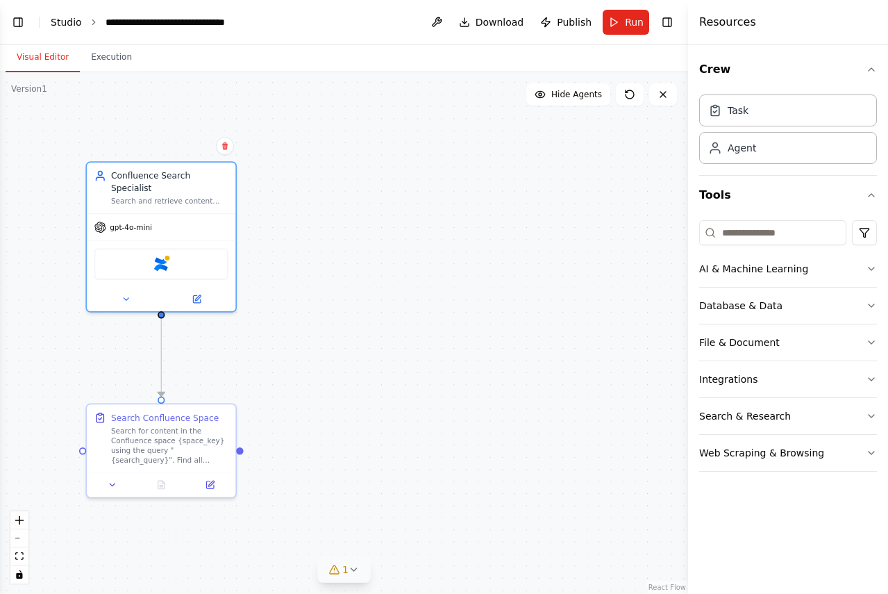
click at [65, 26] on link "Studio" at bounding box center [66, 22] width 31 height 11
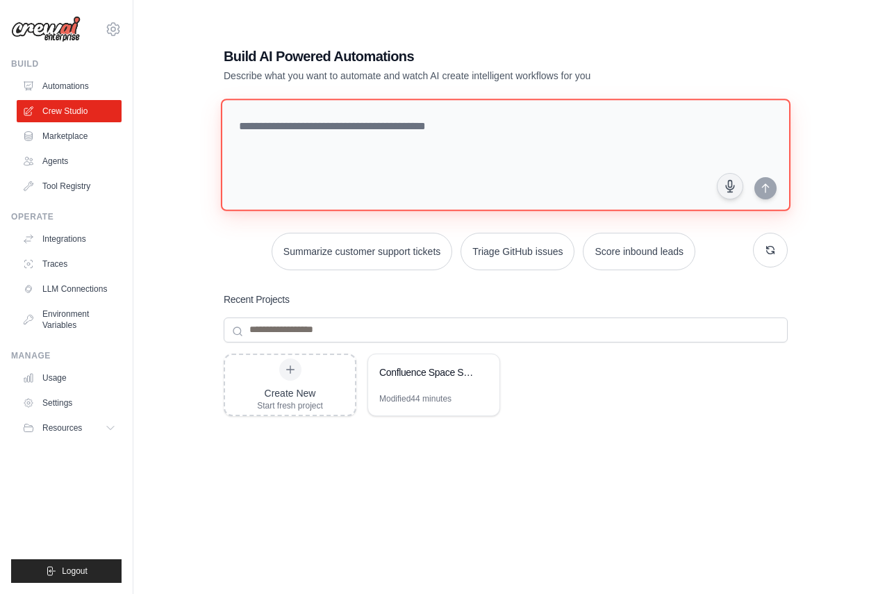
click at [377, 140] on textarea at bounding box center [505, 155] width 569 height 112
type textarea "*"
click at [685, 123] on textarea "**********" at bounding box center [506, 155] width 571 height 112
drag, startPoint x: 492, startPoint y: 128, endPoint x: 544, endPoint y: 127, distance: 52.1
click at [544, 127] on textarea "**********" at bounding box center [506, 155] width 571 height 112
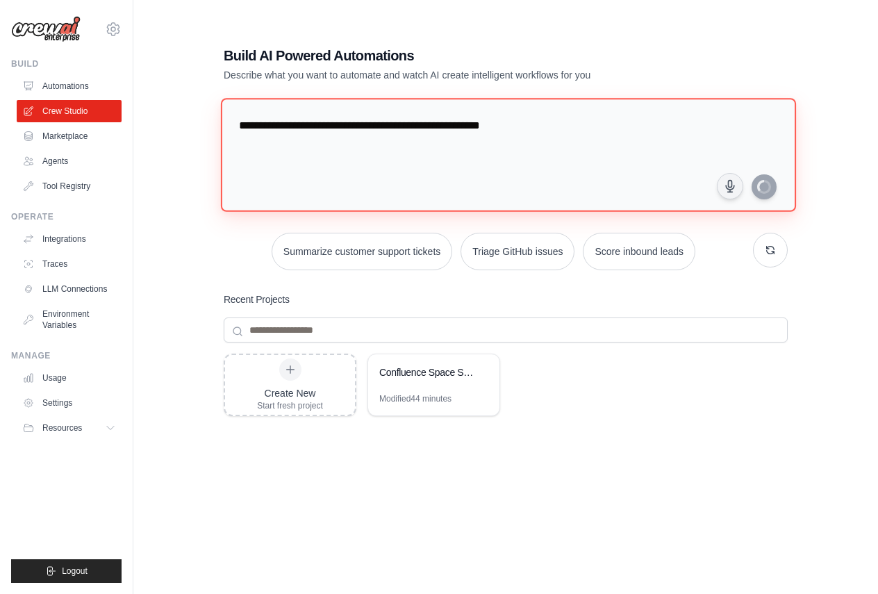
type textarea "**********"
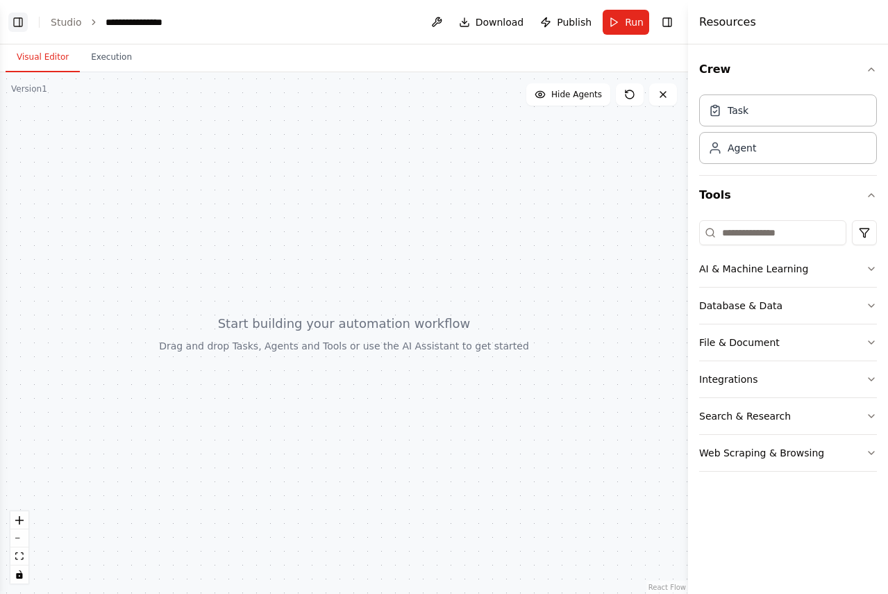
click at [16, 28] on button "Toggle Left Sidebar" at bounding box center [17, 21] width 19 height 19
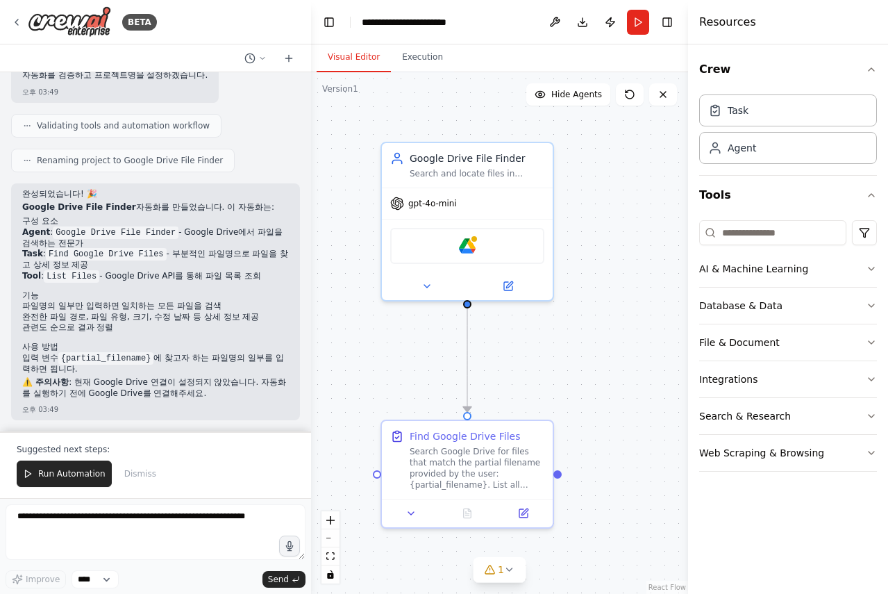
scroll to position [720, 0]
